Goal: Find specific page/section: Find specific page/section

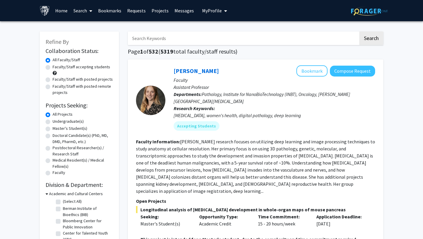
click at [53, 120] on label "Undergraduate(s)" at bounding box center [68, 121] width 31 height 6
click at [53, 120] on input "Undergraduate(s)" at bounding box center [55, 120] width 4 height 4
radio input "true"
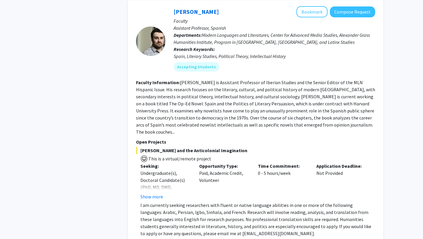
scroll to position [2573, 0]
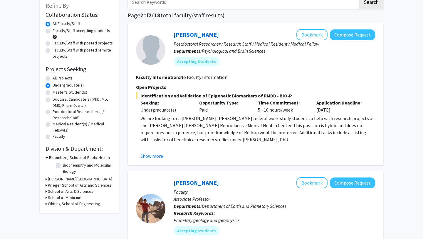
scroll to position [36, 0]
click at [157, 155] on button "Show more" at bounding box center [151, 155] width 23 height 7
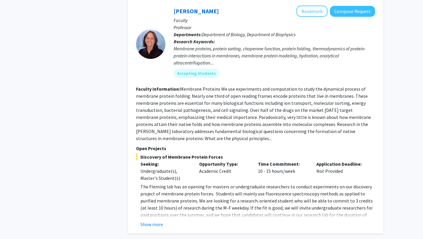
scroll to position [752, 0]
